Goal: Browse casually: Explore the website without a specific task or goal

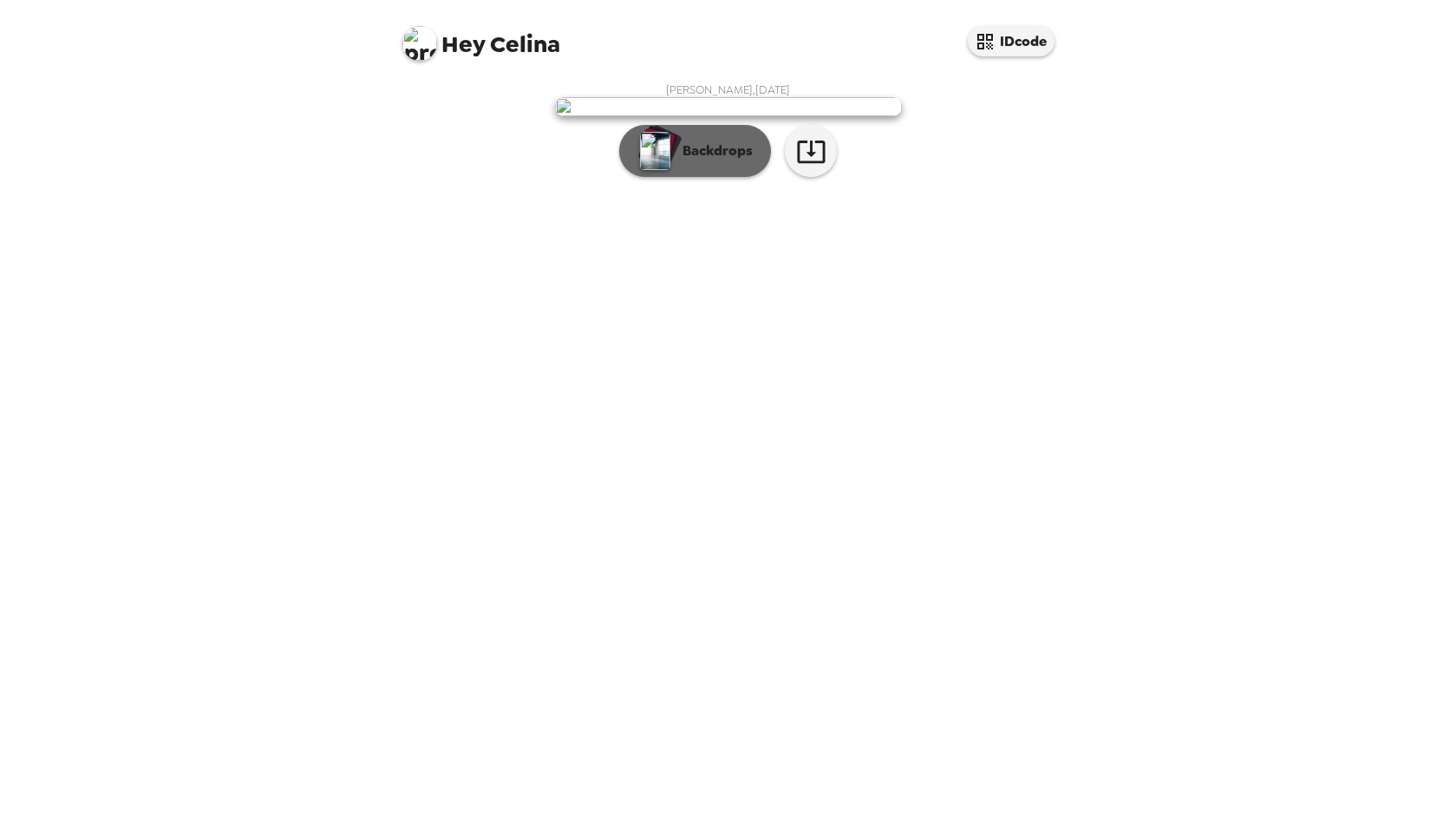
click at [696, 161] on p "Backdrops" at bounding box center [713, 151] width 79 height 21
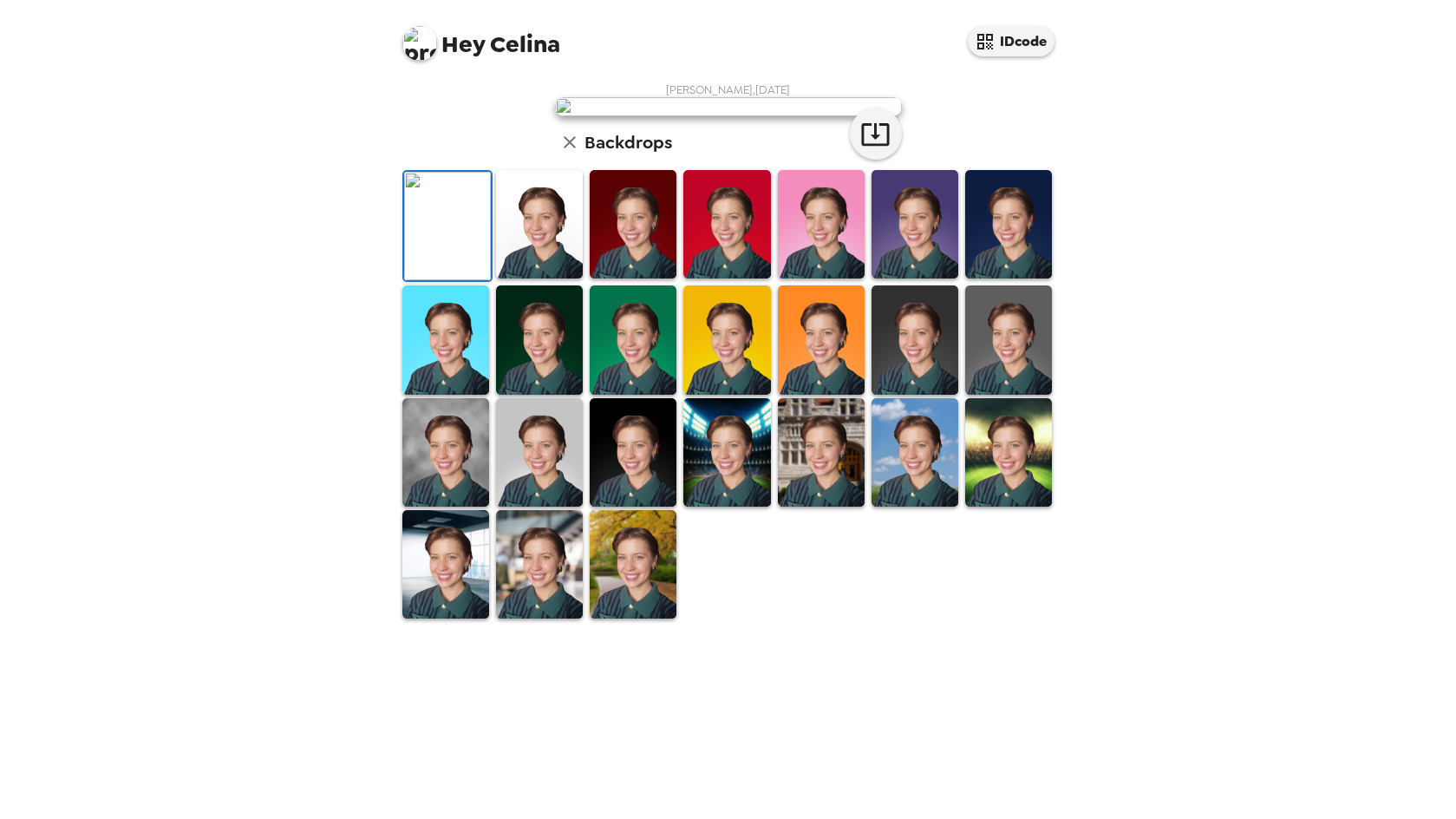
scroll to position [195, 0]
click at [621, 619] on img at bounding box center [632, 564] width 86 height 108
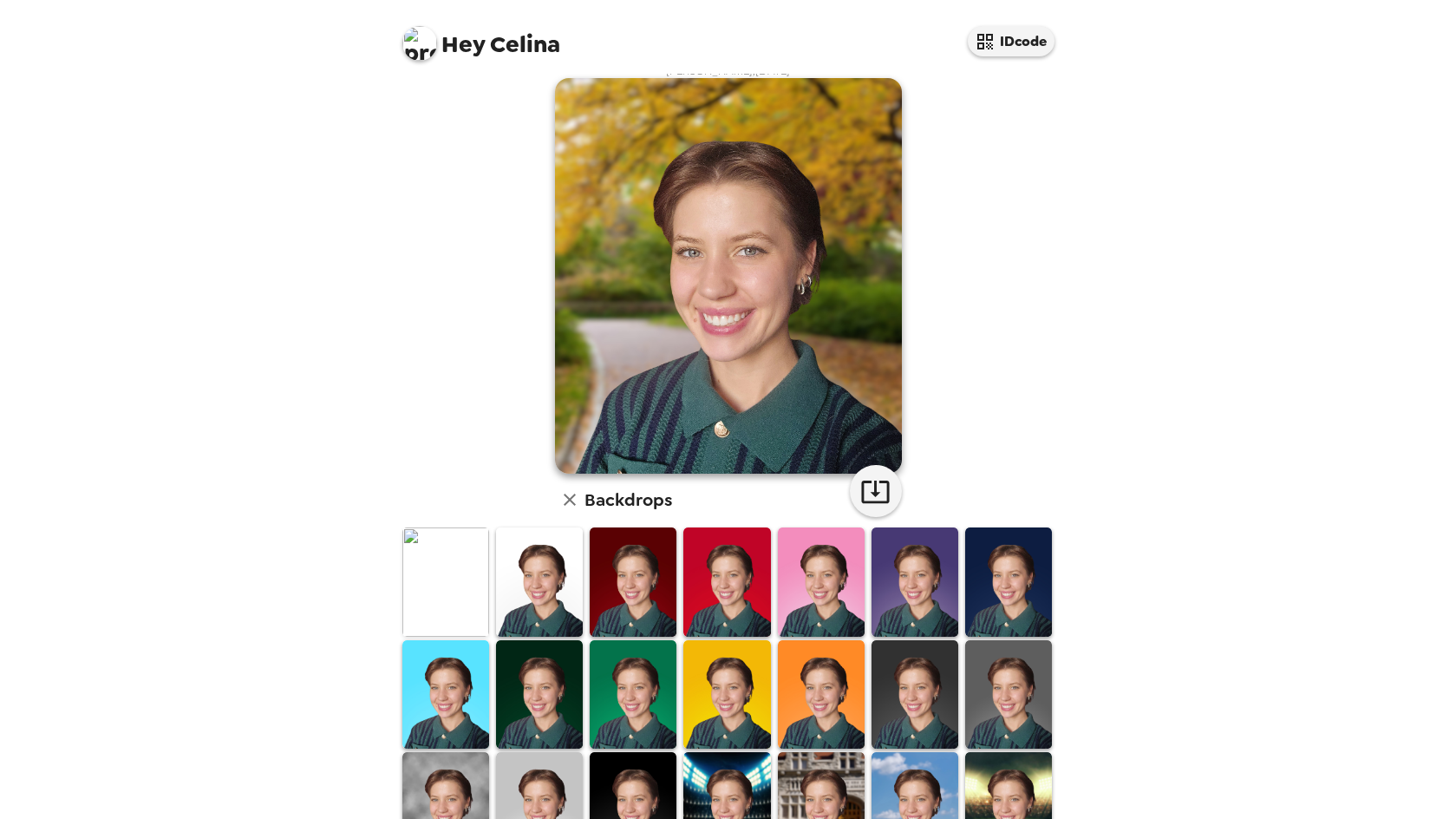
scroll to position [0, 0]
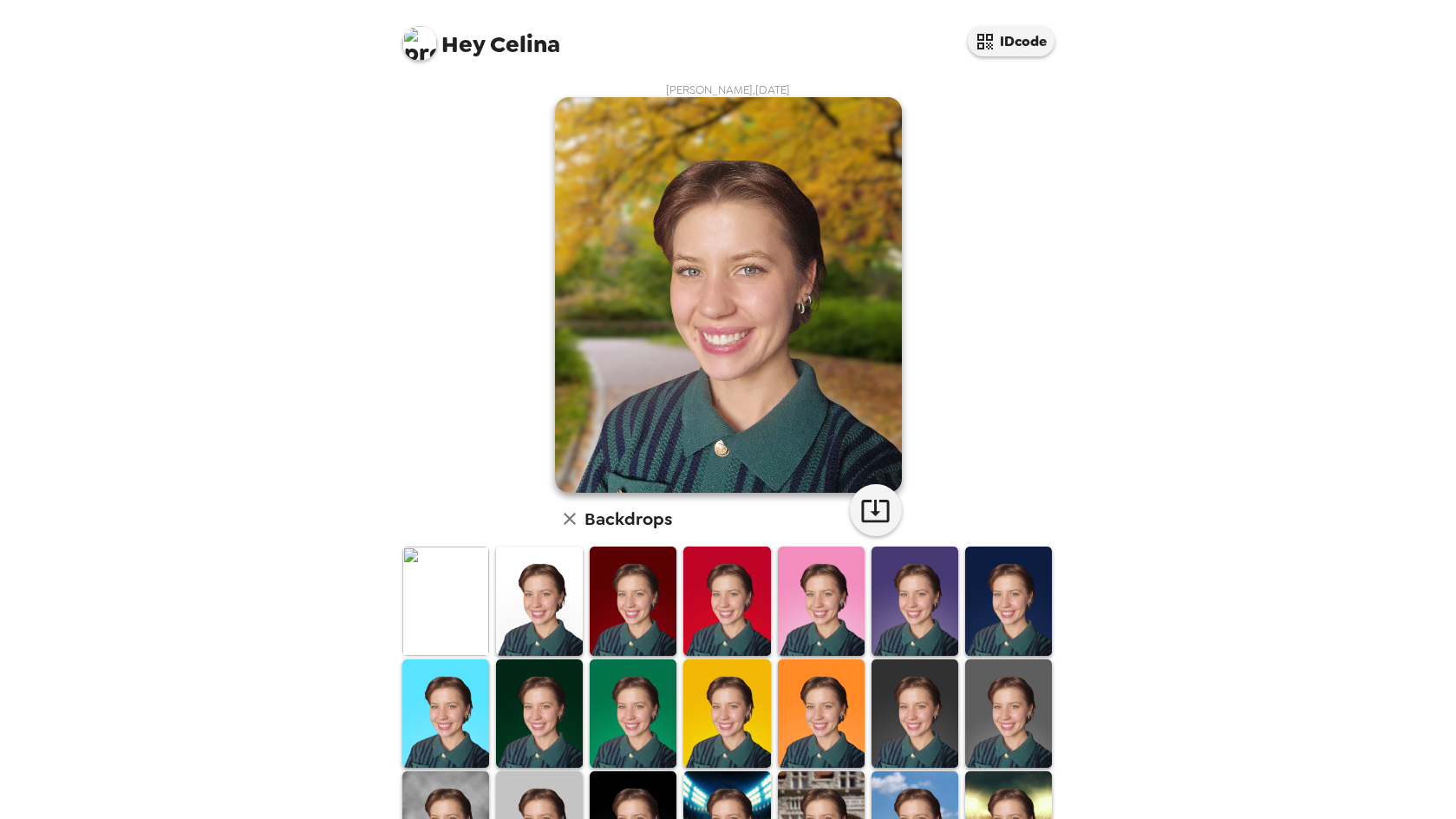
click at [813, 607] on img at bounding box center [821, 601] width 86 height 108
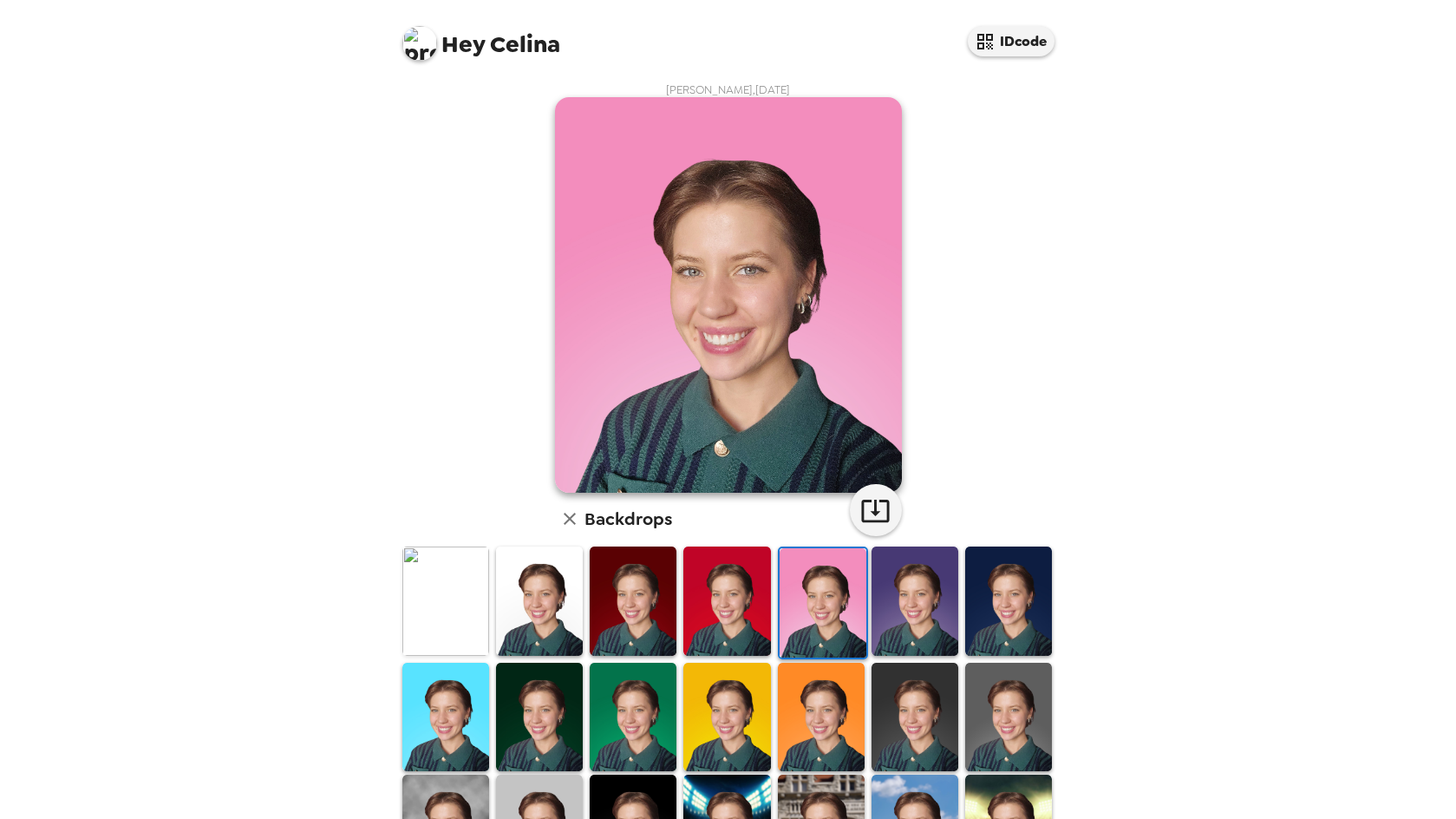
scroll to position [195, 0]
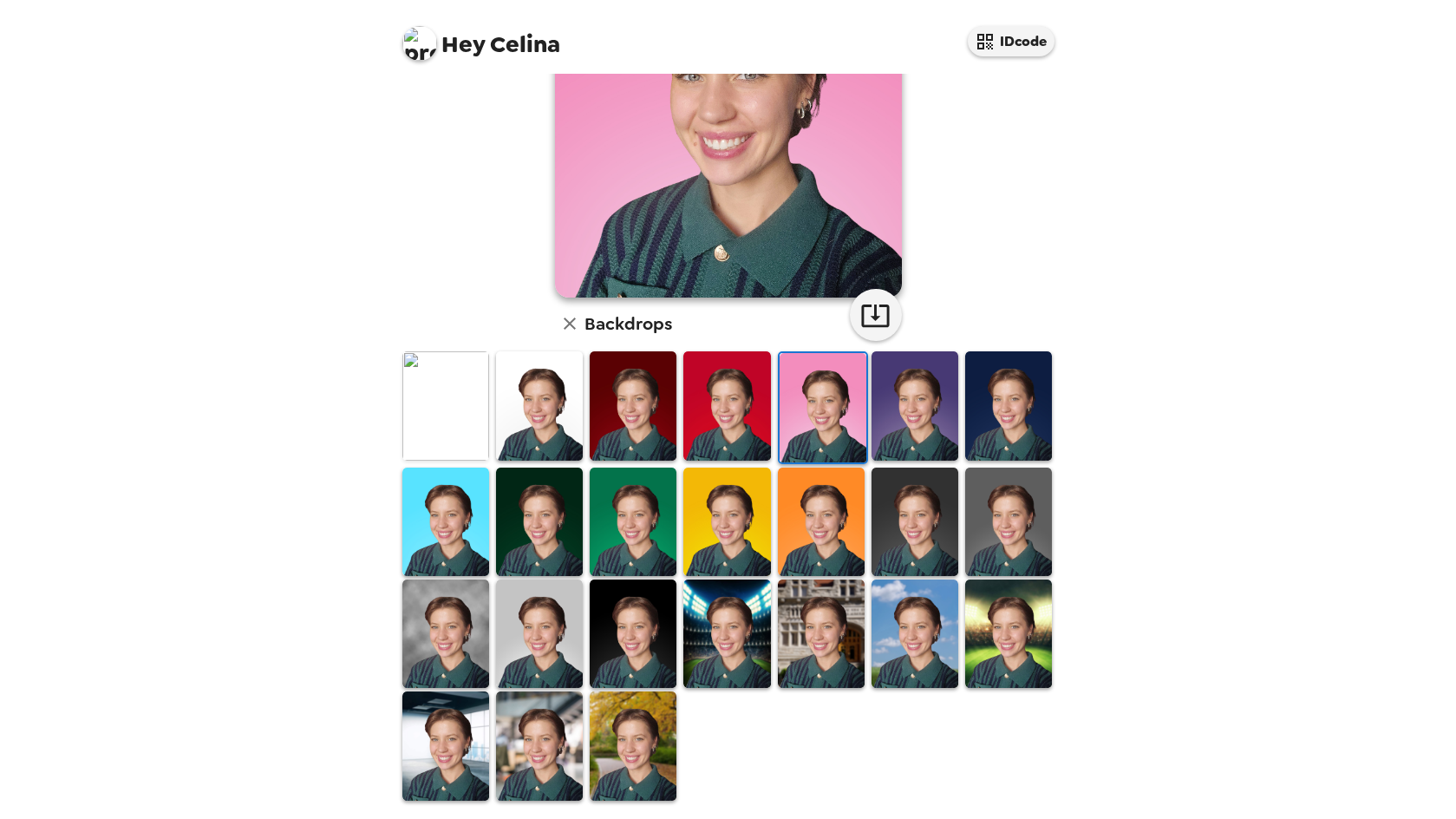
drag, startPoint x: 527, startPoint y: 744, endPoint x: 947, endPoint y: 741, distance: 420.0
click at [526, 744] on img at bounding box center [539, 745] width 86 height 108
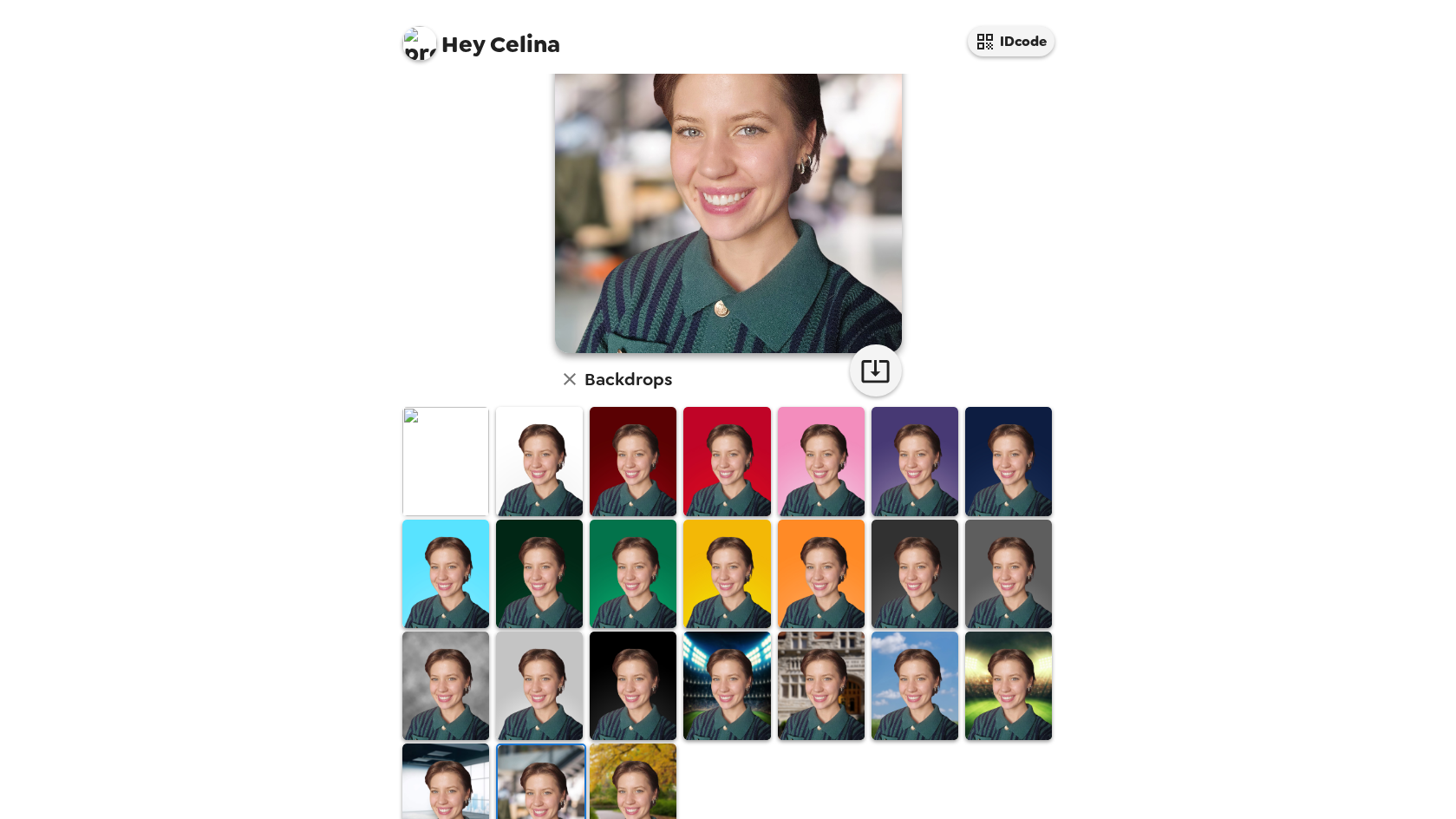
scroll to position [0, 0]
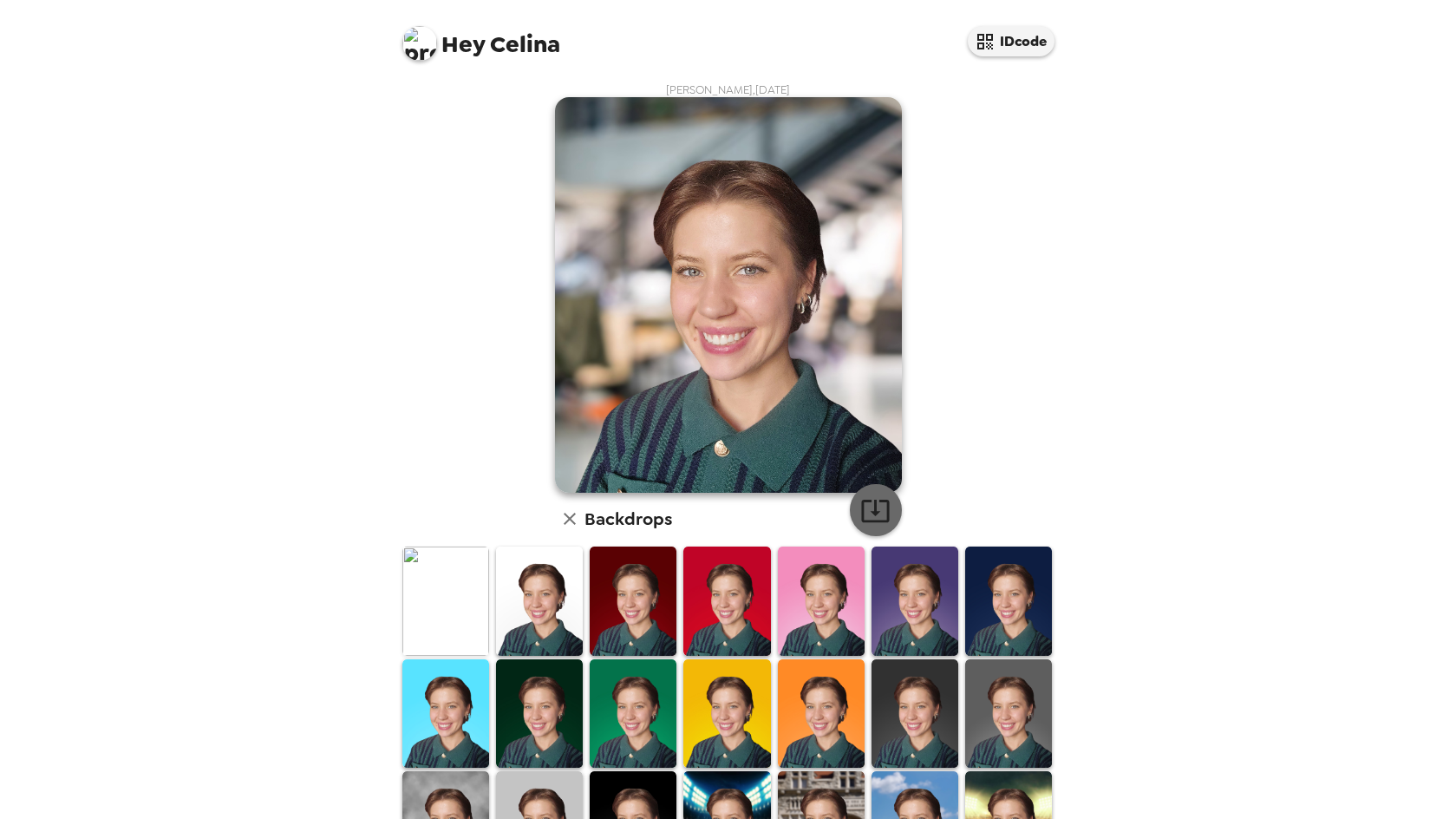
click at [869, 501] on icon "button" at bounding box center [874, 511] width 28 height 23
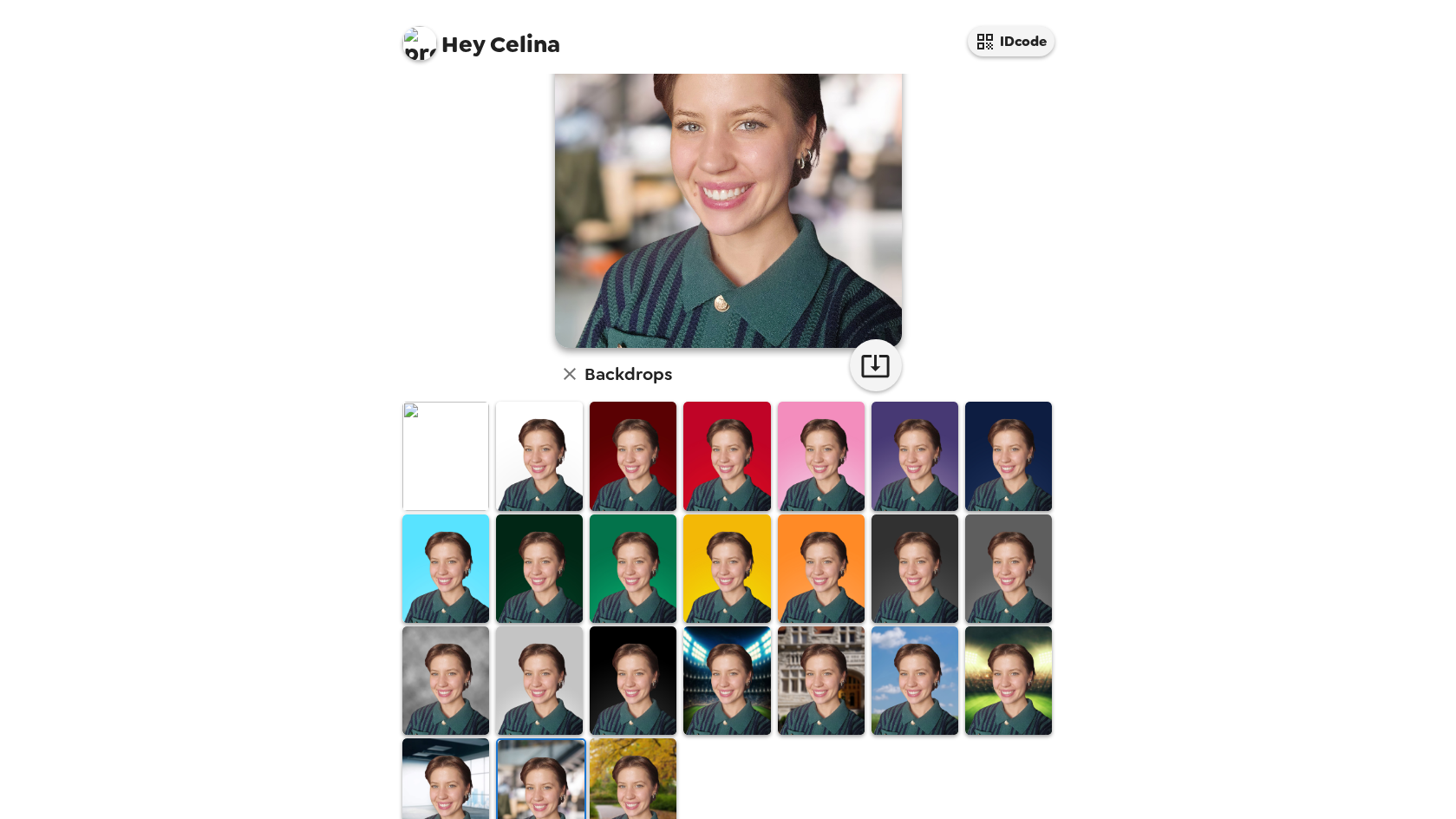
scroll to position [195, 0]
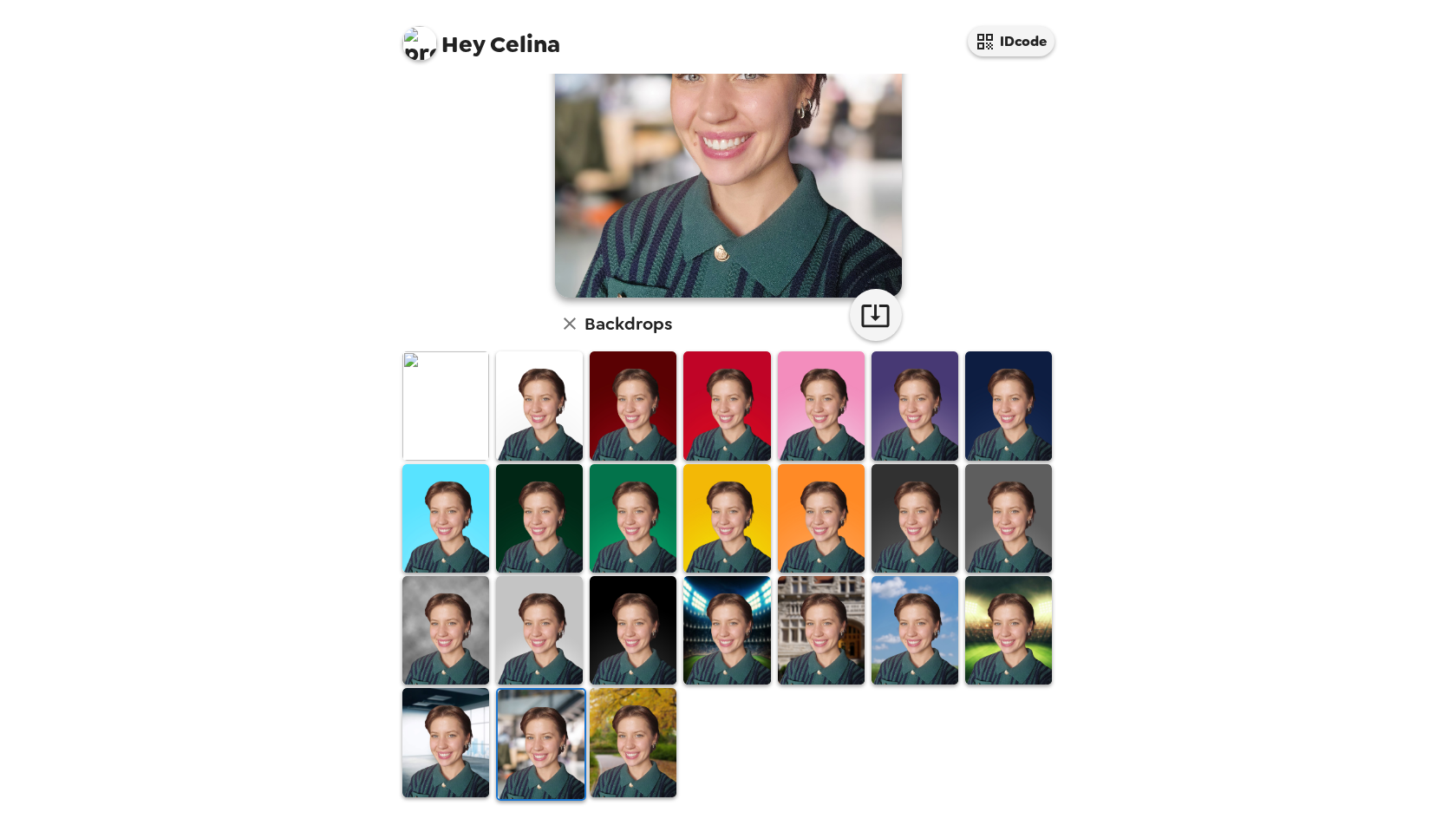
click at [620, 730] on img at bounding box center [632, 742] width 86 height 108
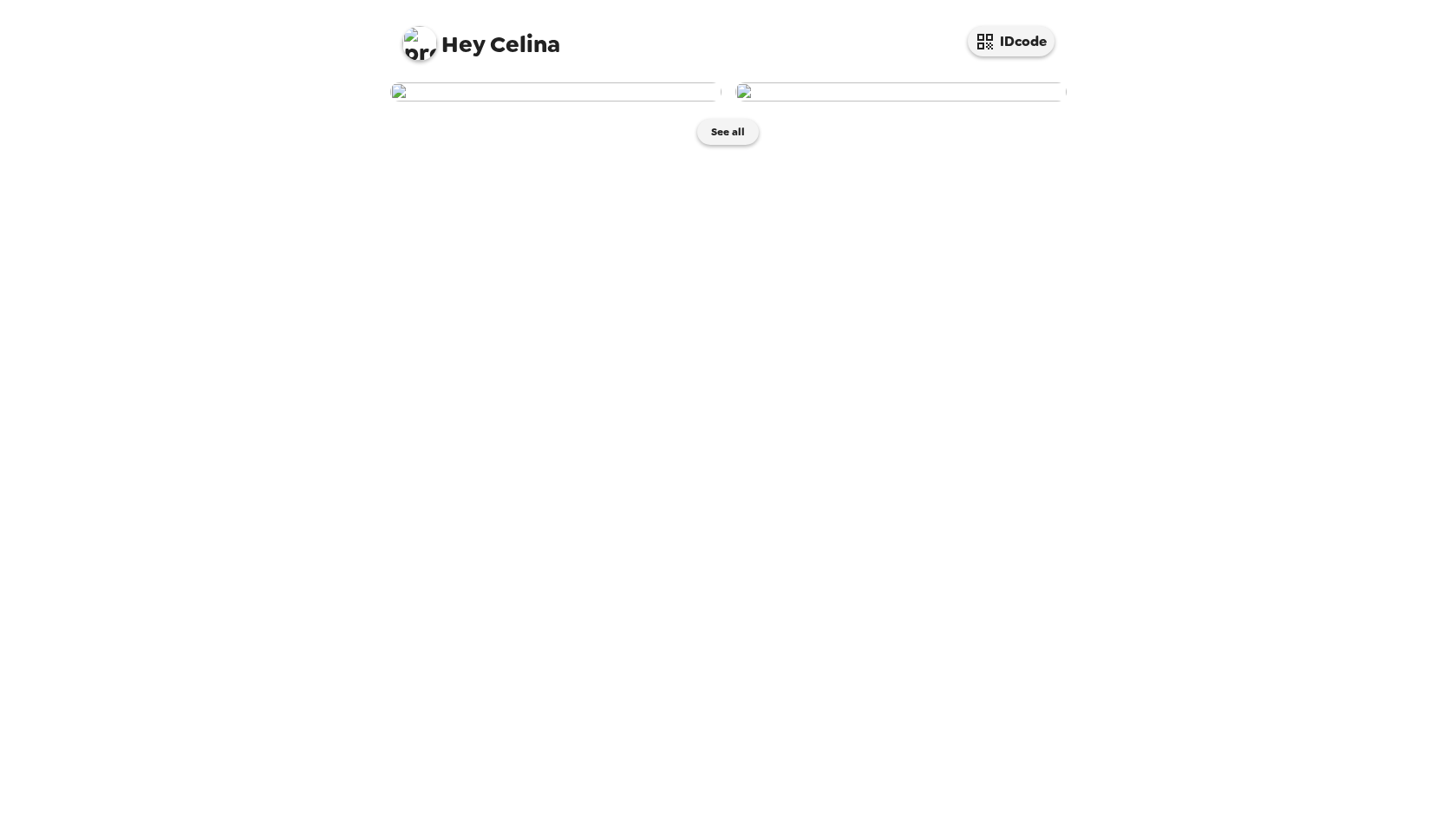
click at [597, 102] on img at bounding box center [555, 92] width 331 height 19
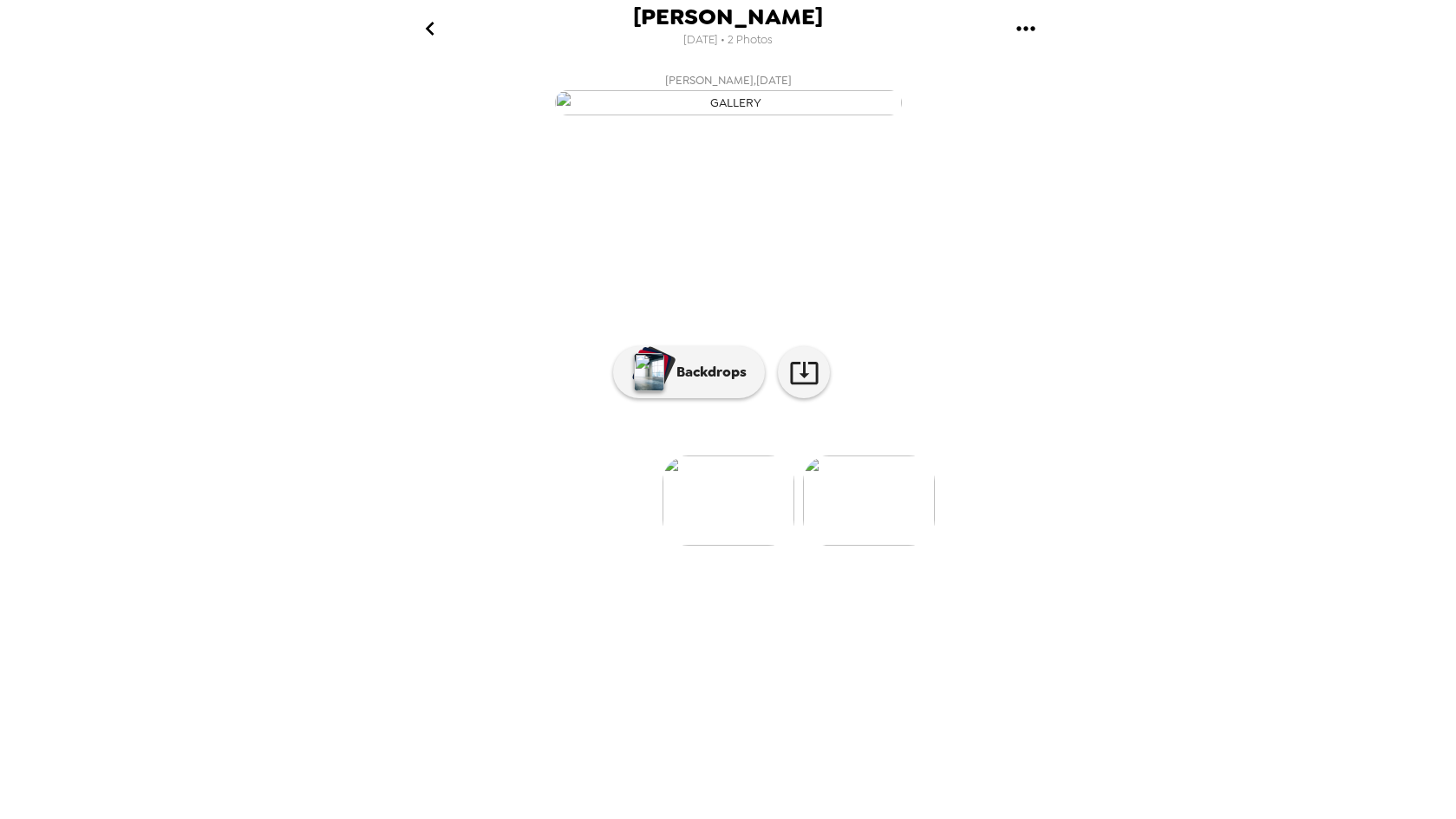
click at [427, 24] on icon "go back" at bounding box center [430, 28] width 28 height 28
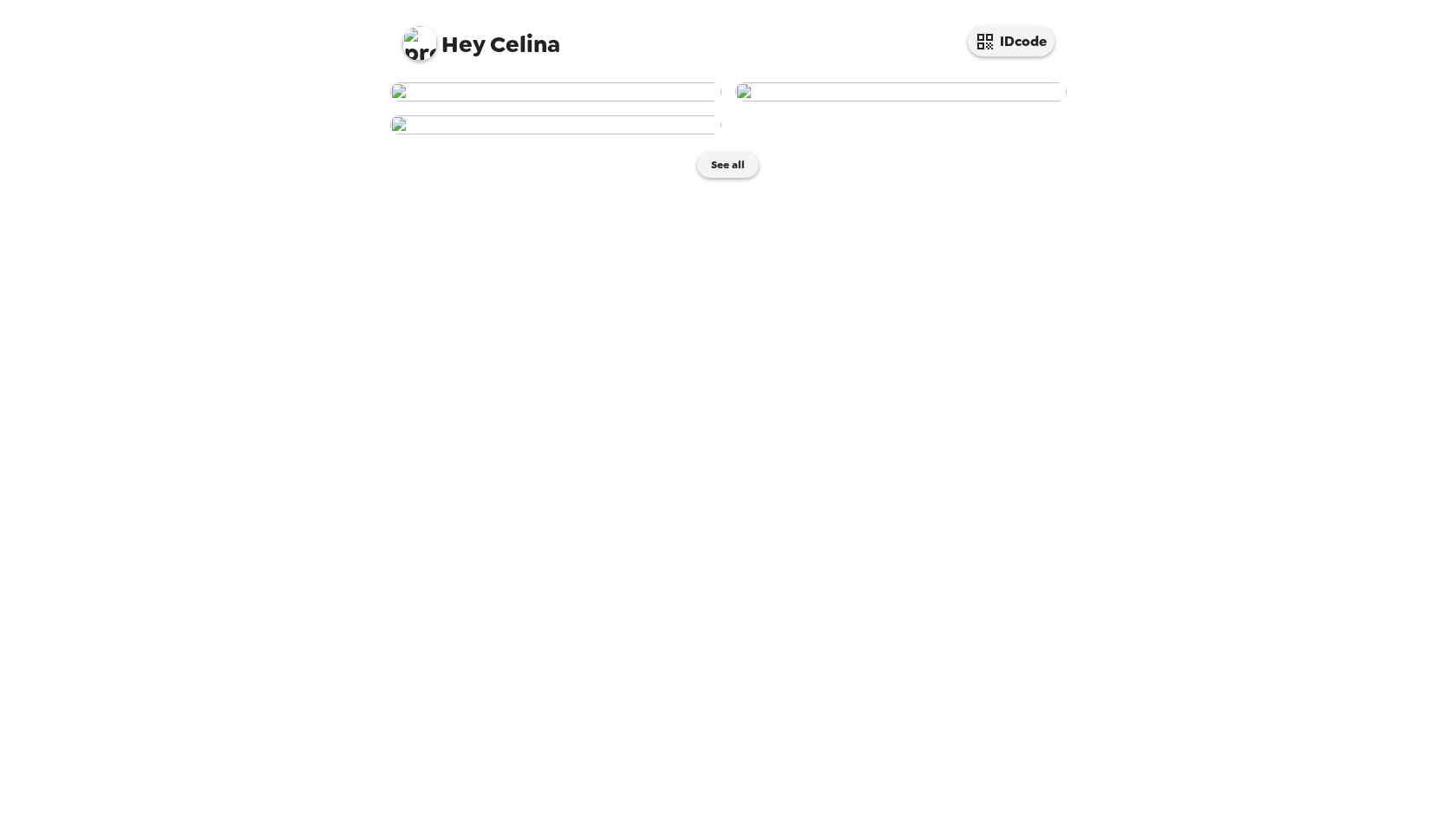
click at [585, 102] on img at bounding box center [555, 92] width 331 height 19
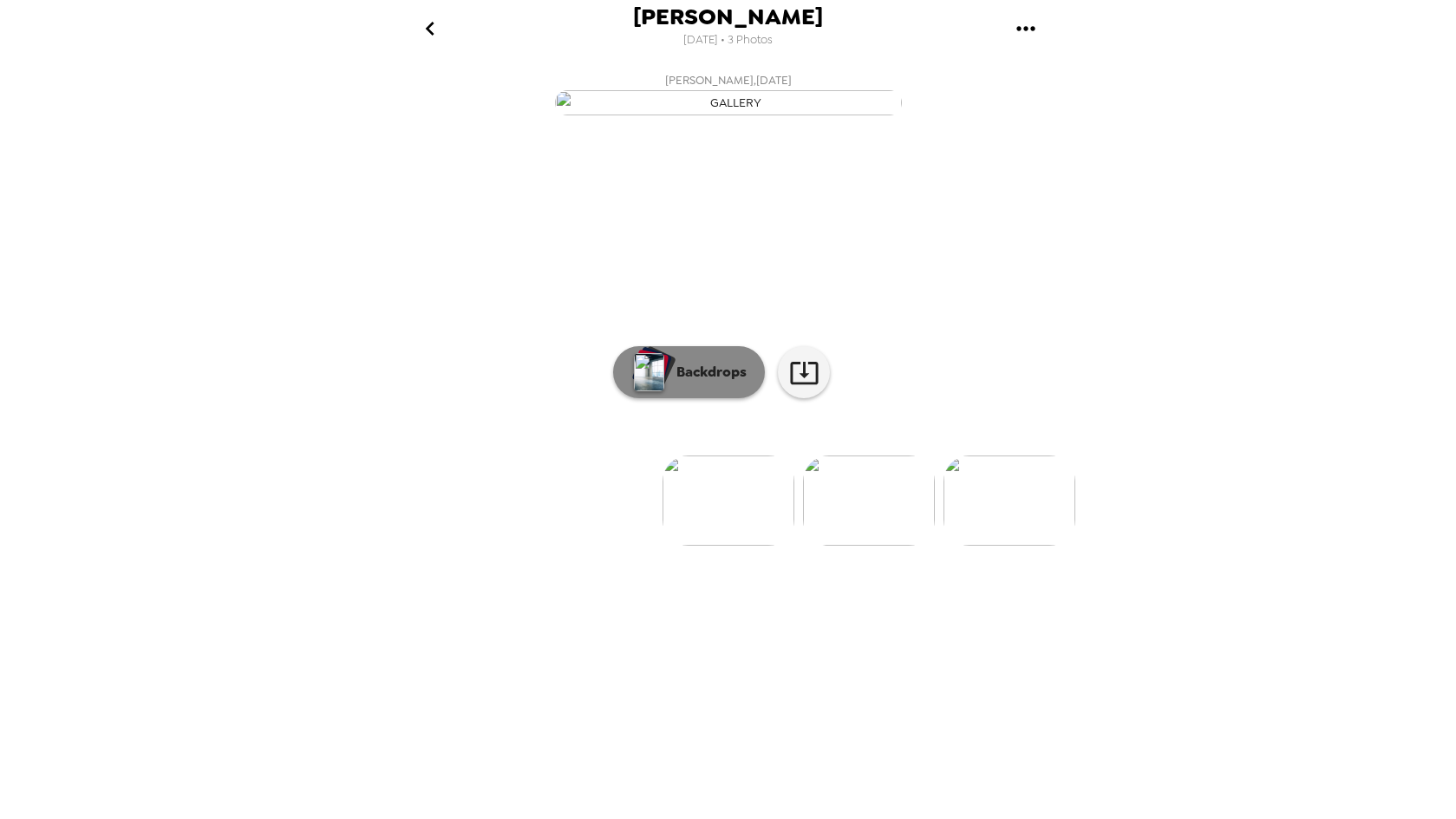
click at [705, 382] on p "Backdrops" at bounding box center [707, 372] width 79 height 21
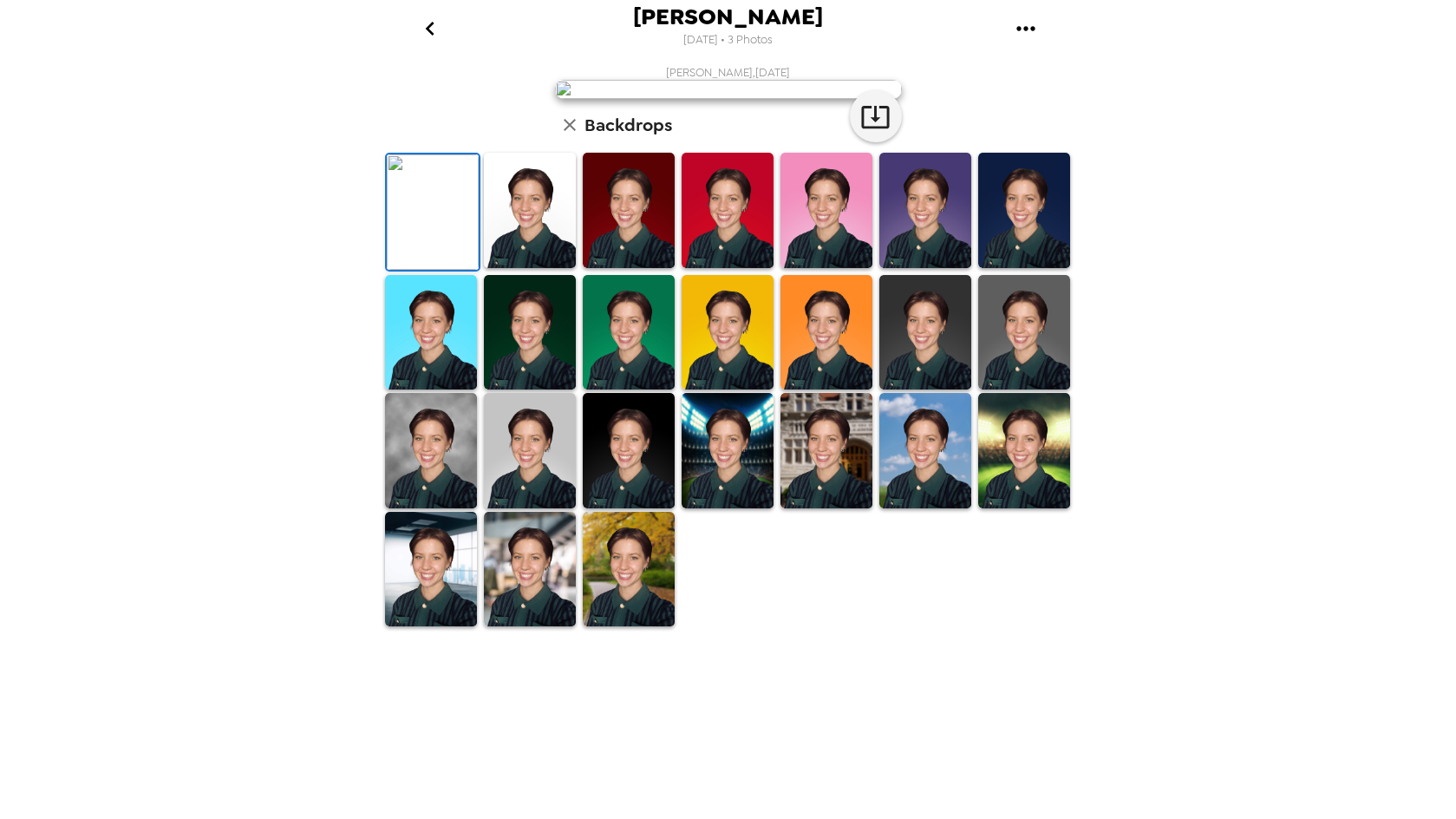
scroll to position [218, 0]
click at [637, 627] on img at bounding box center [628, 569] width 92 height 116
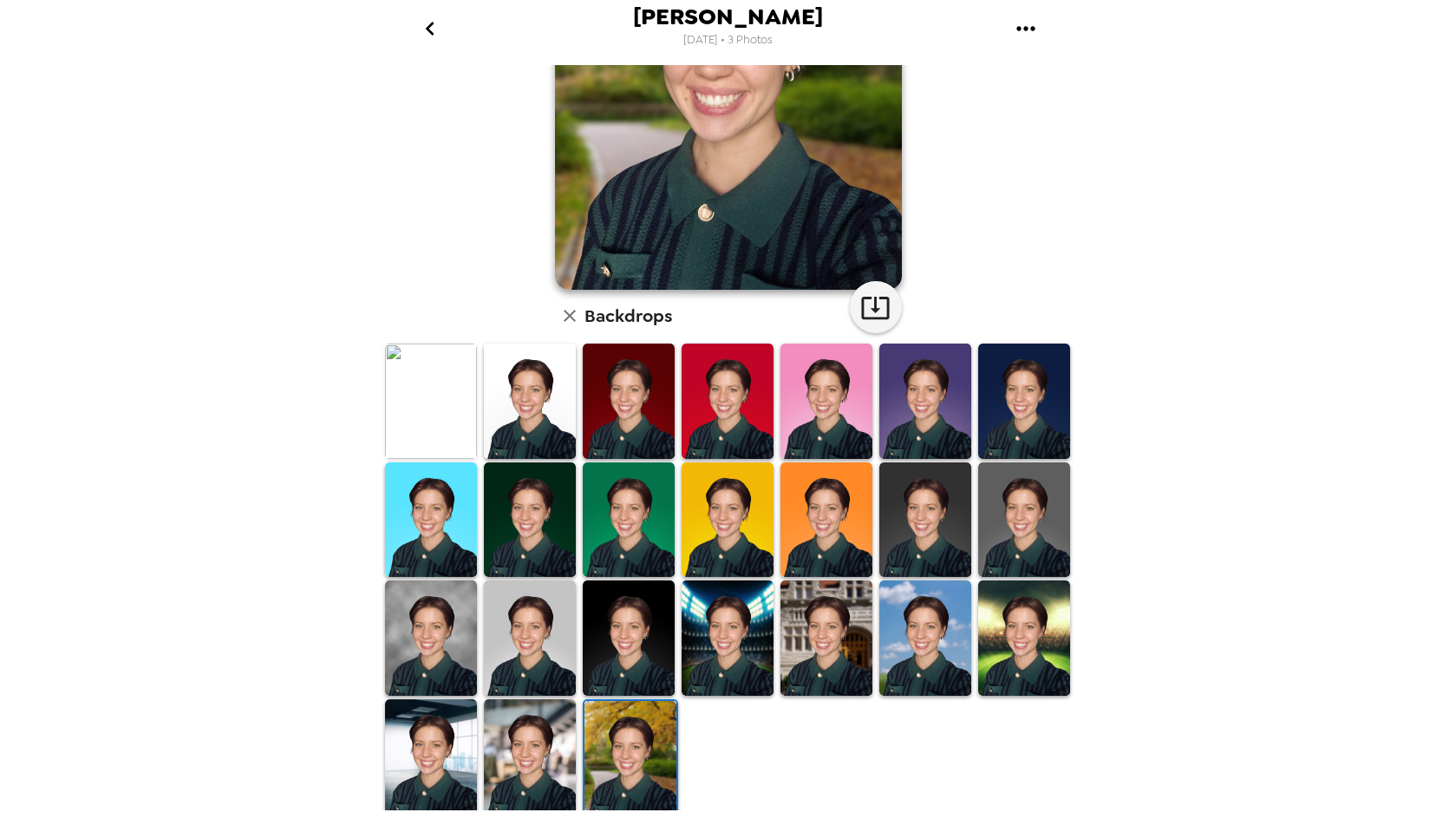
click at [522, 731] on img at bounding box center [530, 757] width 92 height 116
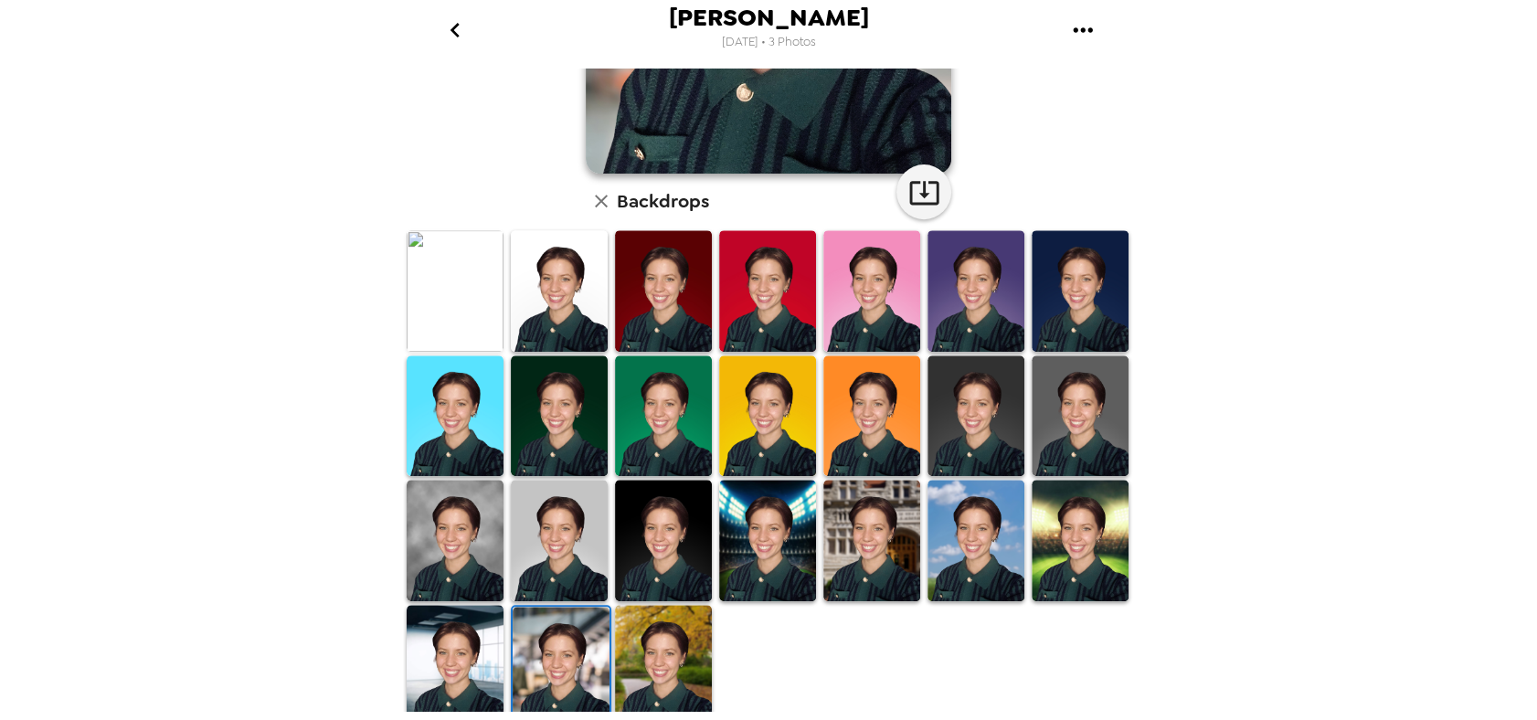
scroll to position [372, 0]
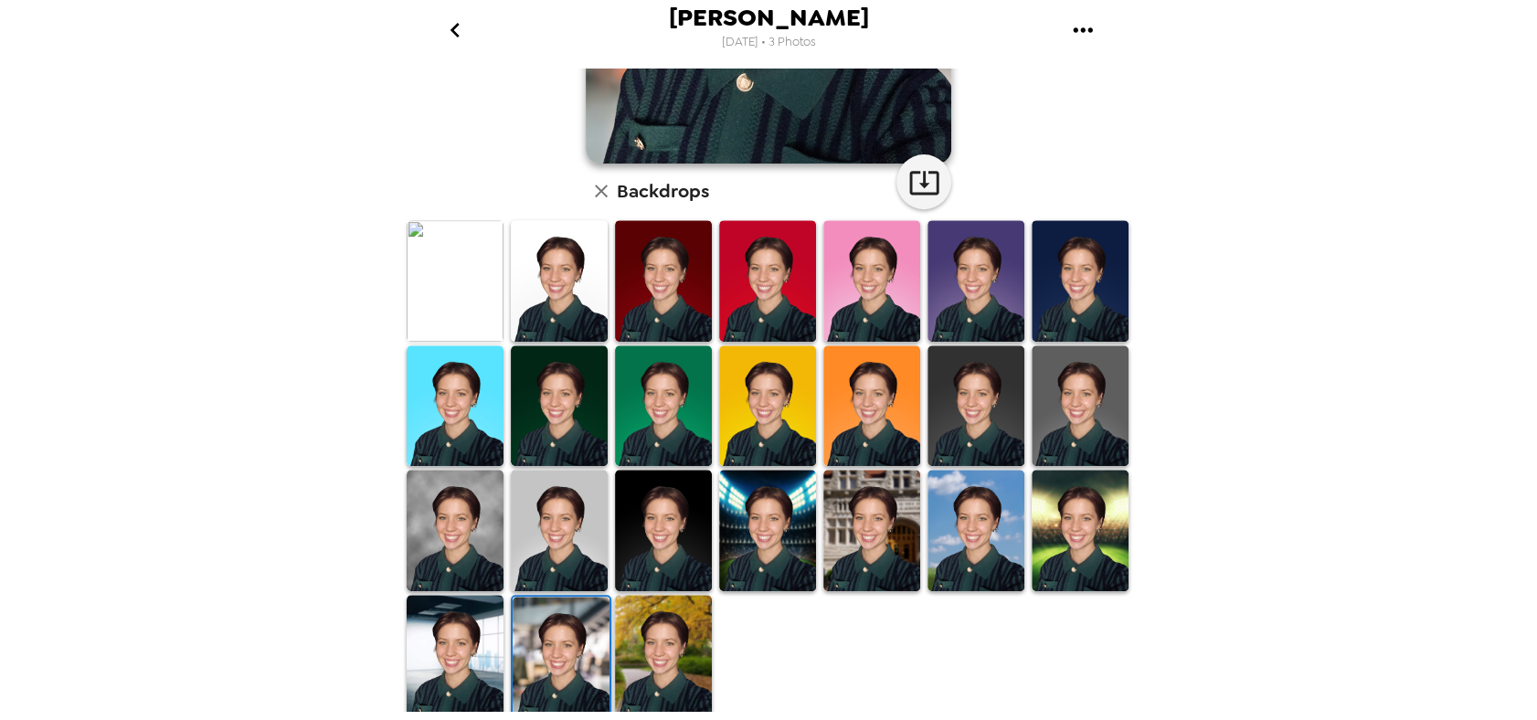
click at [625, 626] on img at bounding box center [663, 656] width 97 height 122
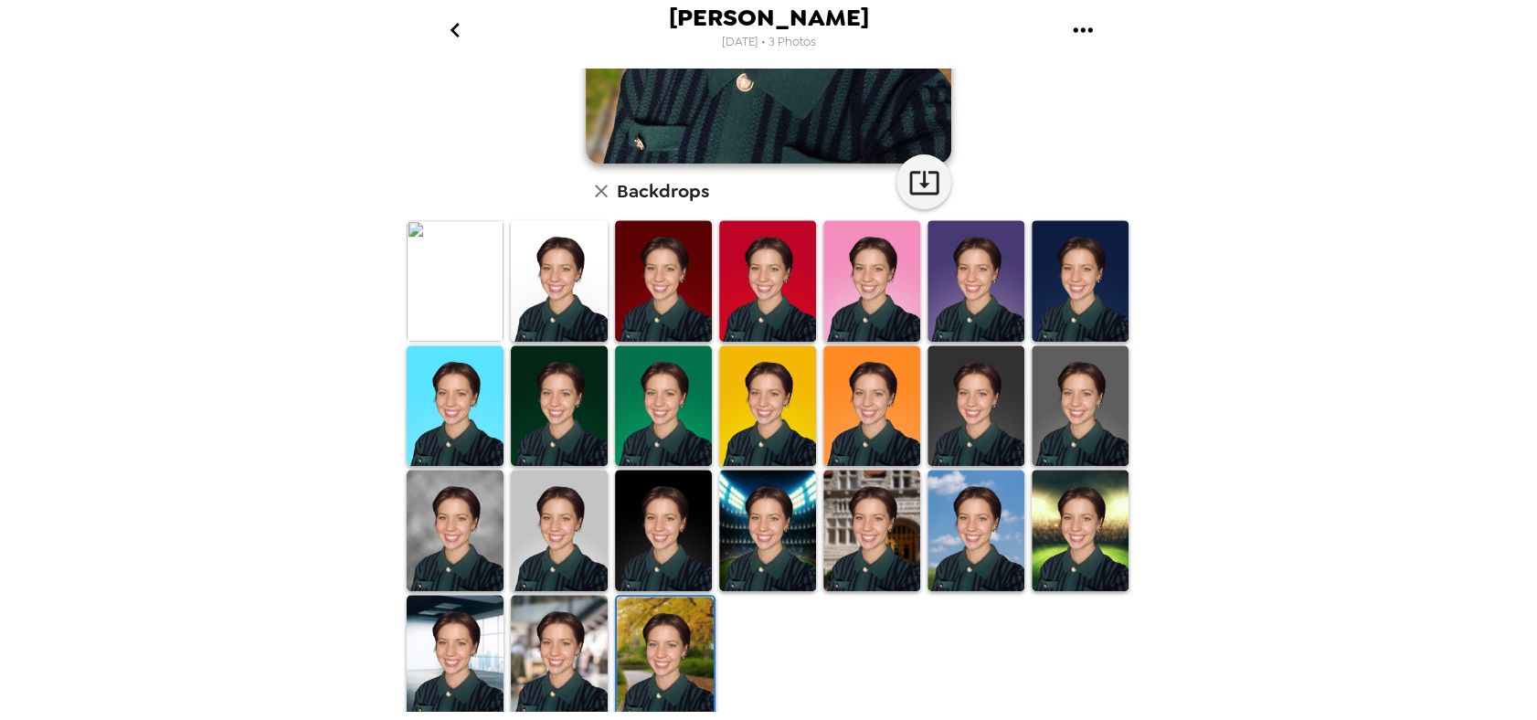
click at [850, 531] on img at bounding box center [871, 531] width 97 height 122
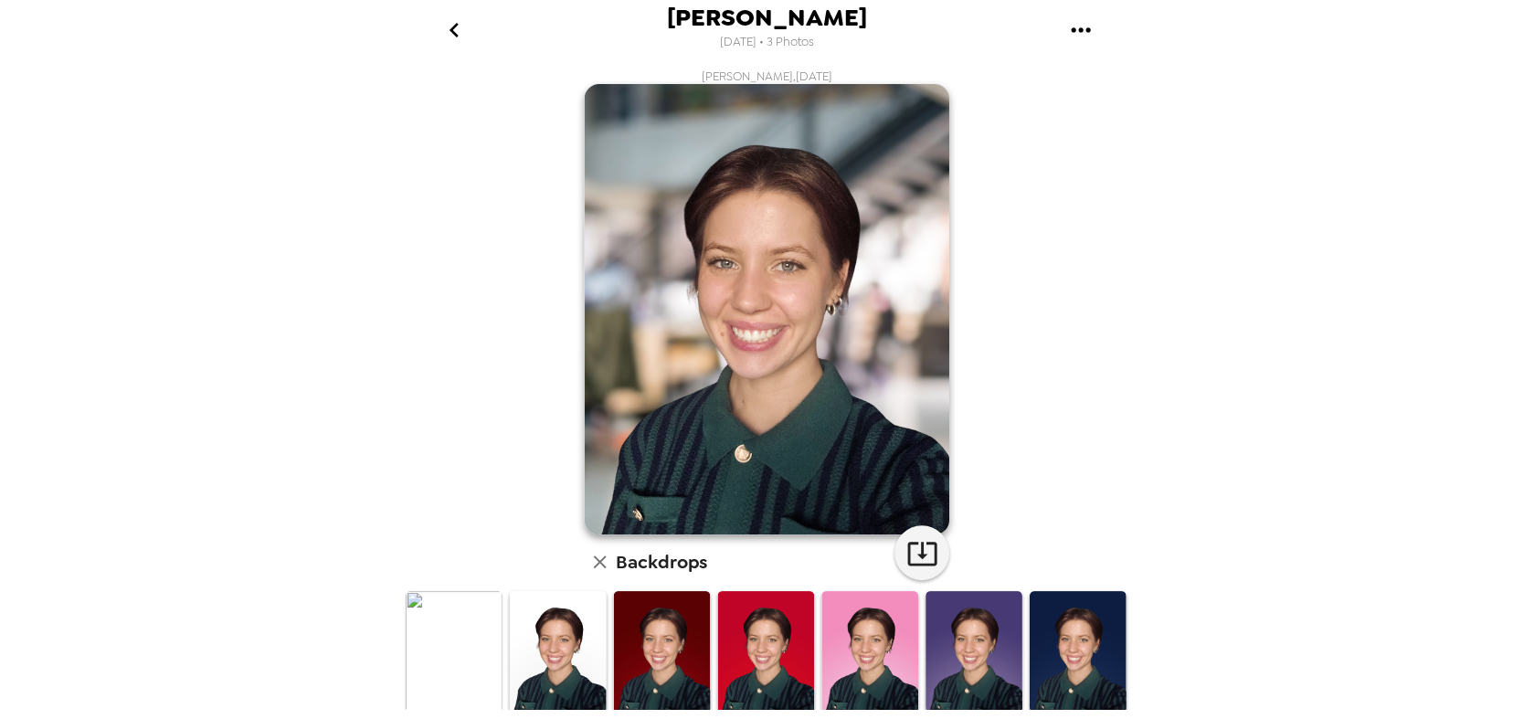
scroll to position [6, 0]
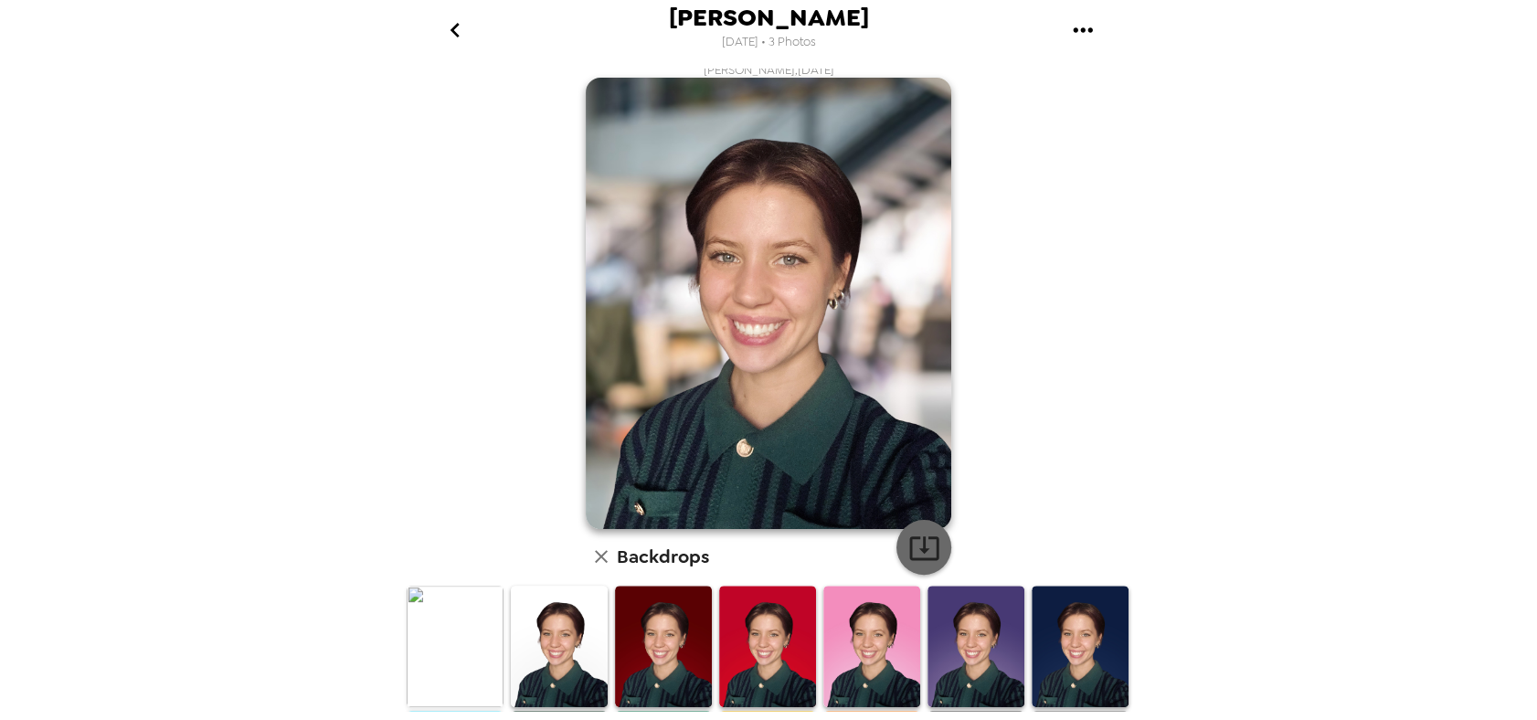
click at [917, 552] on icon "button" at bounding box center [923, 548] width 29 height 24
